Goal: Contribute content

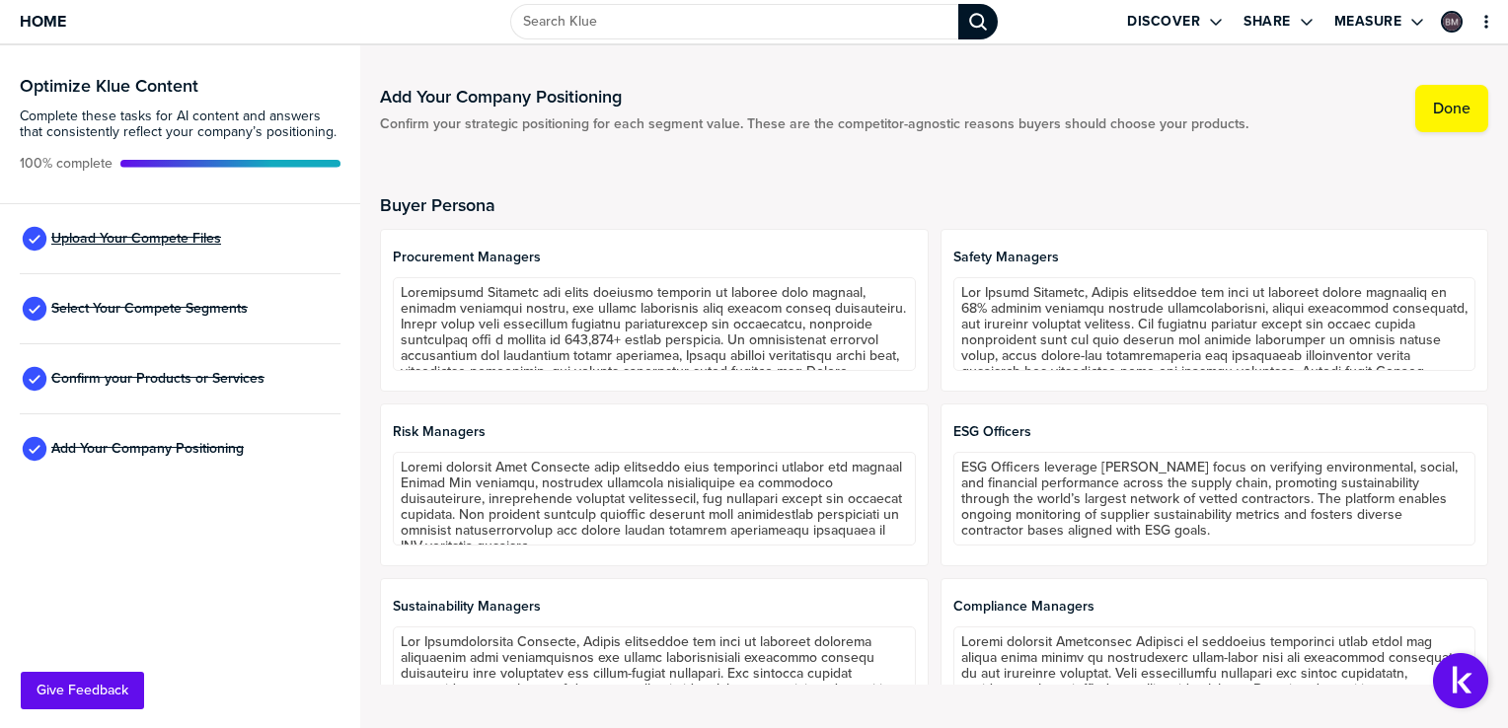
click at [138, 238] on span "Upload Your Compete Files" at bounding box center [136, 239] width 170 height 16
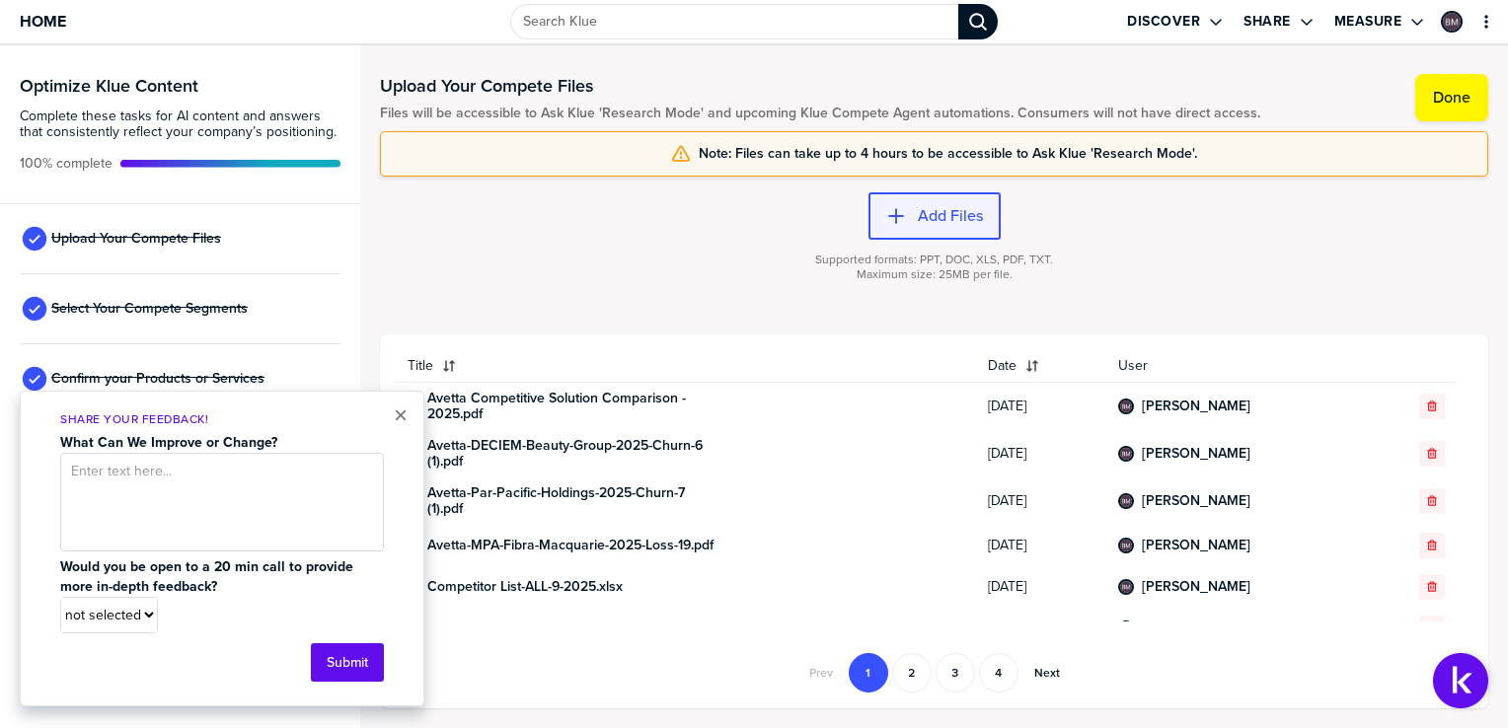
click at [975, 215] on label "Add Files" at bounding box center [950, 216] width 65 height 20
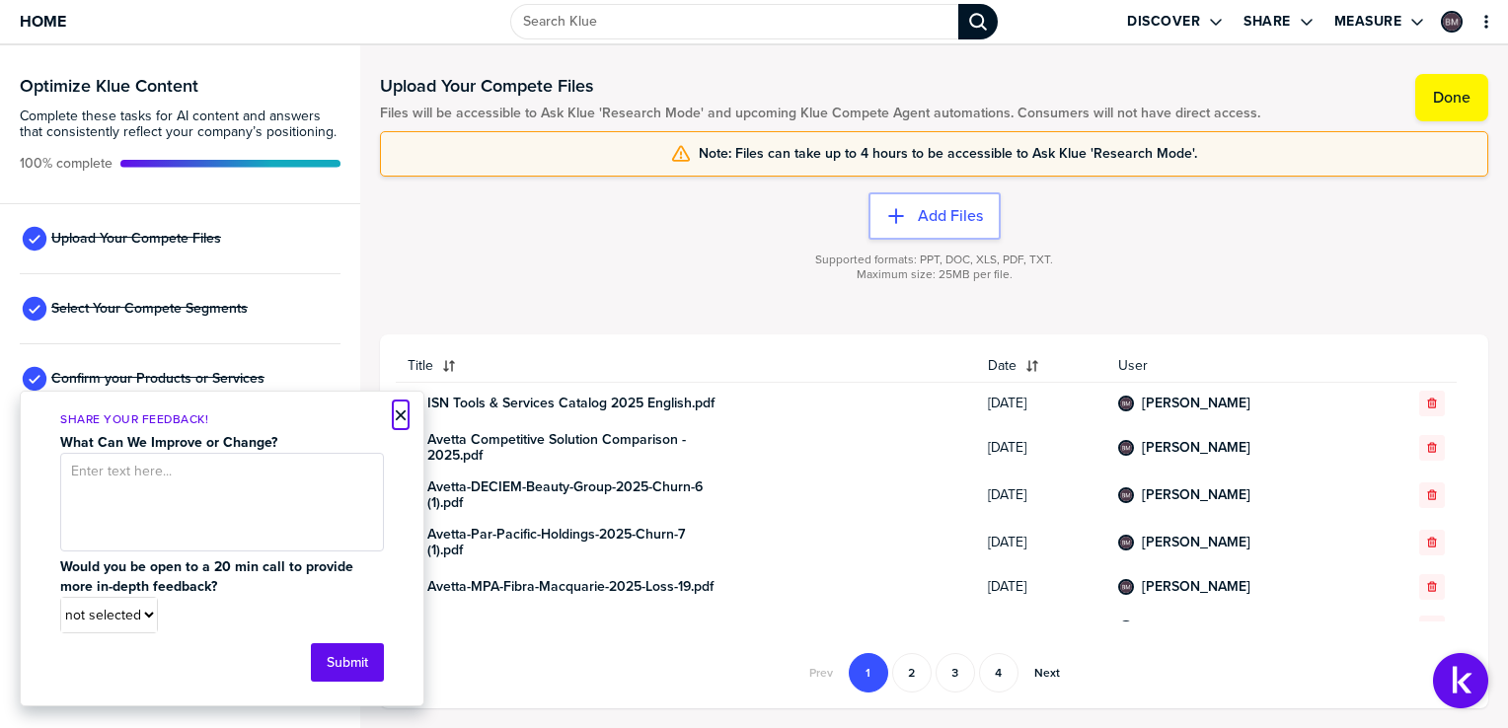
click at [399, 414] on button "×" at bounding box center [401, 416] width 14 height 24
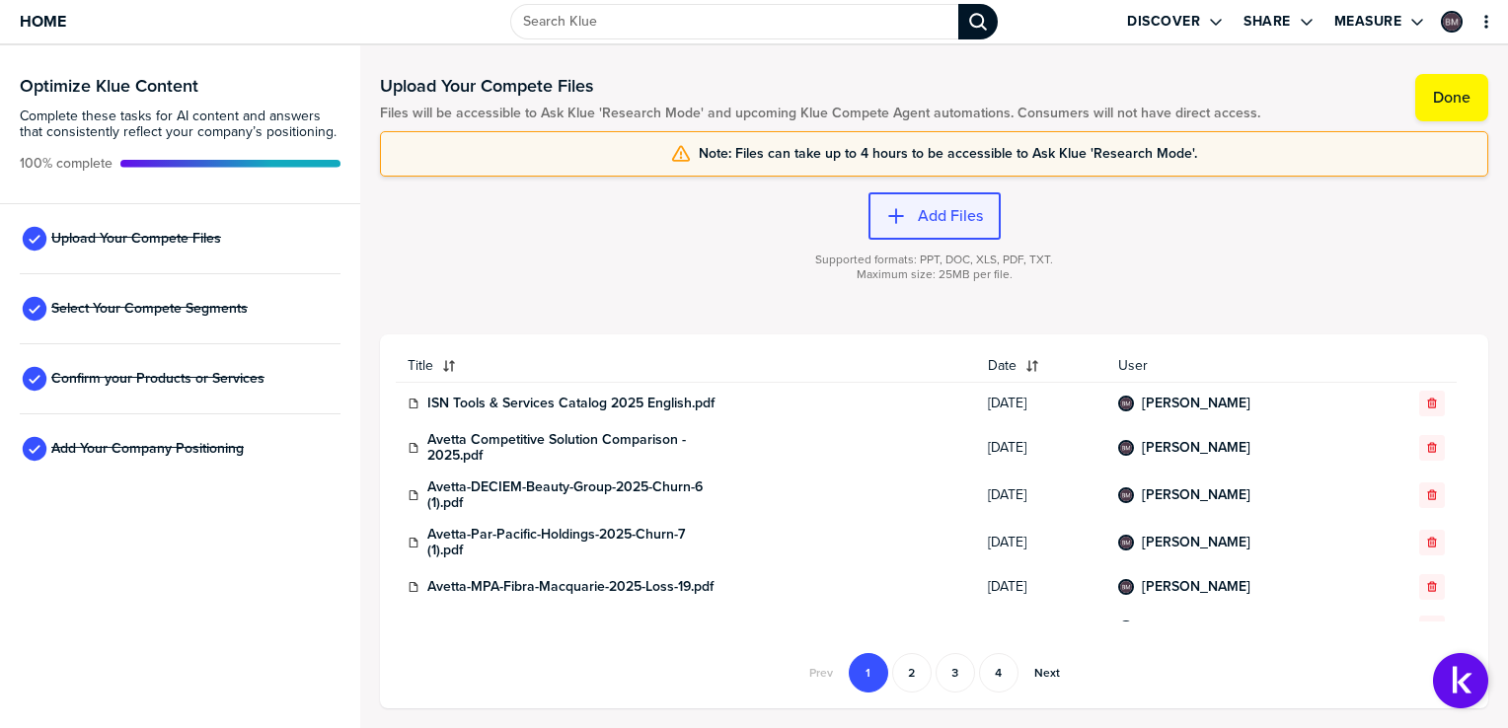
click at [929, 209] on label "Add Files" at bounding box center [950, 216] width 65 height 20
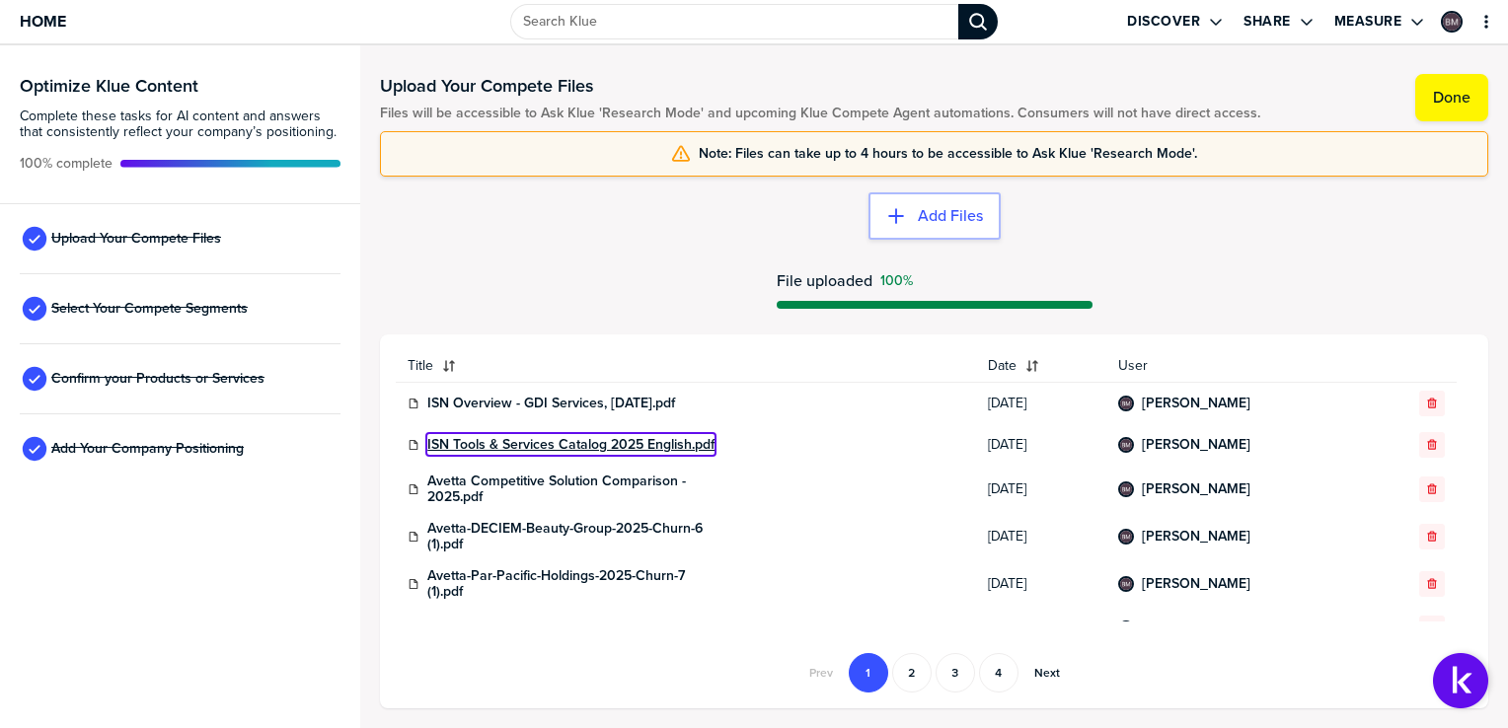
click at [490, 446] on link "ISN Tools & Services Catalog 2025 English.pdf" at bounding box center [570, 445] width 287 height 16
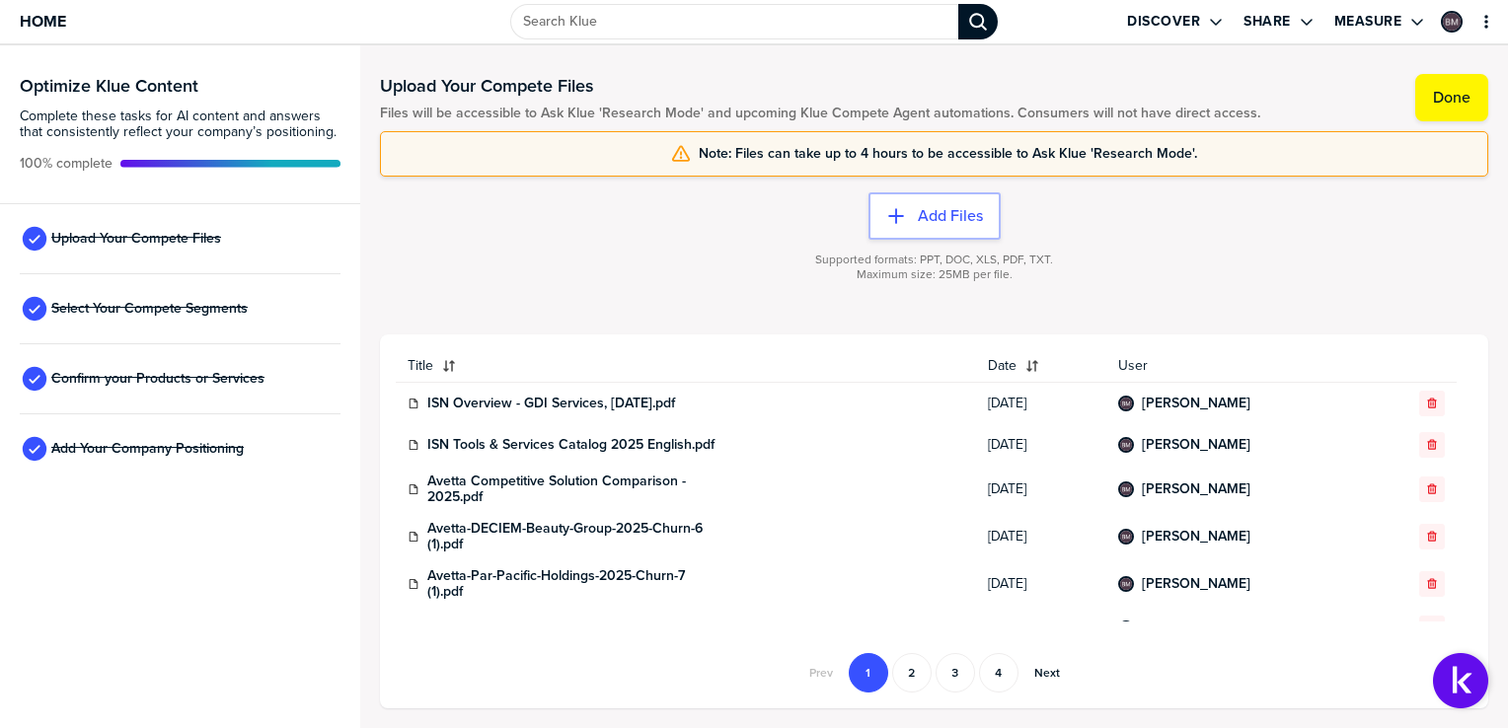
click at [596, 232] on div "Add Files Supported formats: PPT, DOC, XLS, PDF, TXT. Maximum size: 25MB per fi…" at bounding box center [934, 256] width 1108 height 158
click at [431, 255] on div "Supported formats: PPT, DOC, XLS, PDF, TXT. Maximum size: 25MB per file." at bounding box center [934, 279] width 1108 height 79
click at [40, 18] on span "Home" at bounding box center [43, 21] width 46 height 17
